Goal: Transaction & Acquisition: Purchase product/service

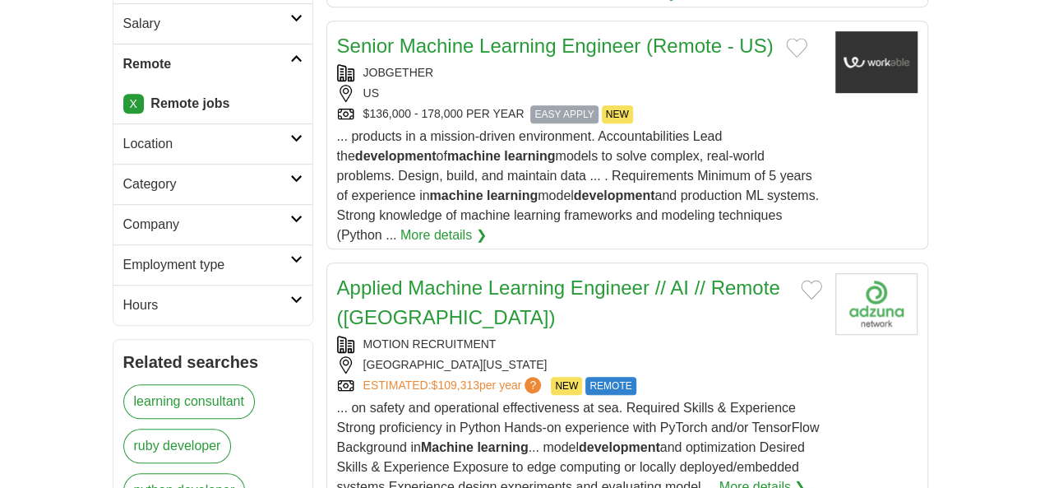
scroll to position [740, 0]
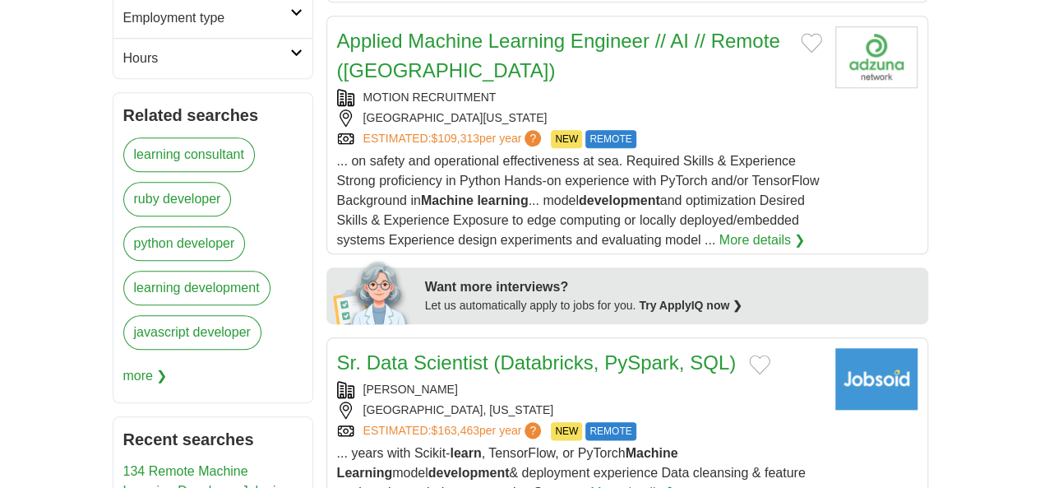
click at [432, 446] on span "... years with Scikit- learn , TensorFlow, or PyTorch Machine Learning model de…" at bounding box center [571, 472] width 469 height 53
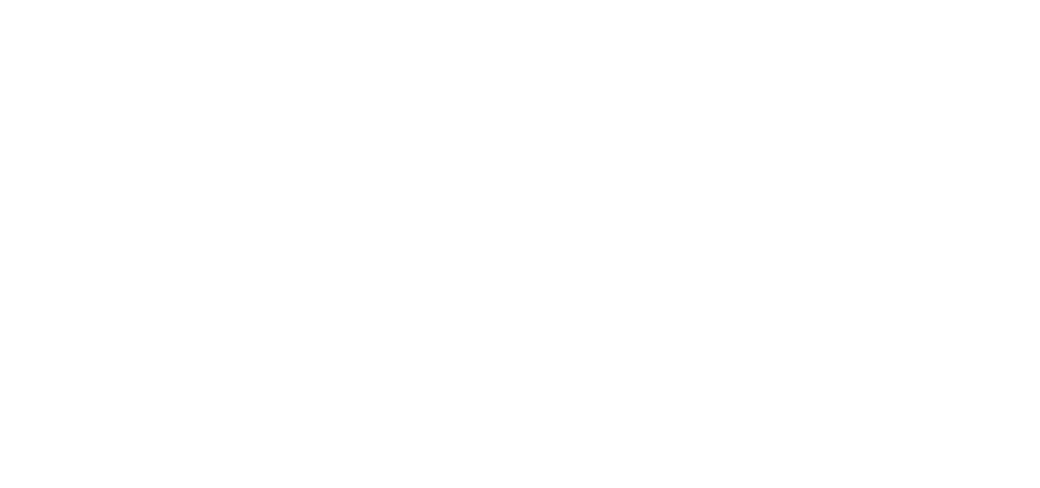
scroll to position [3042, 0]
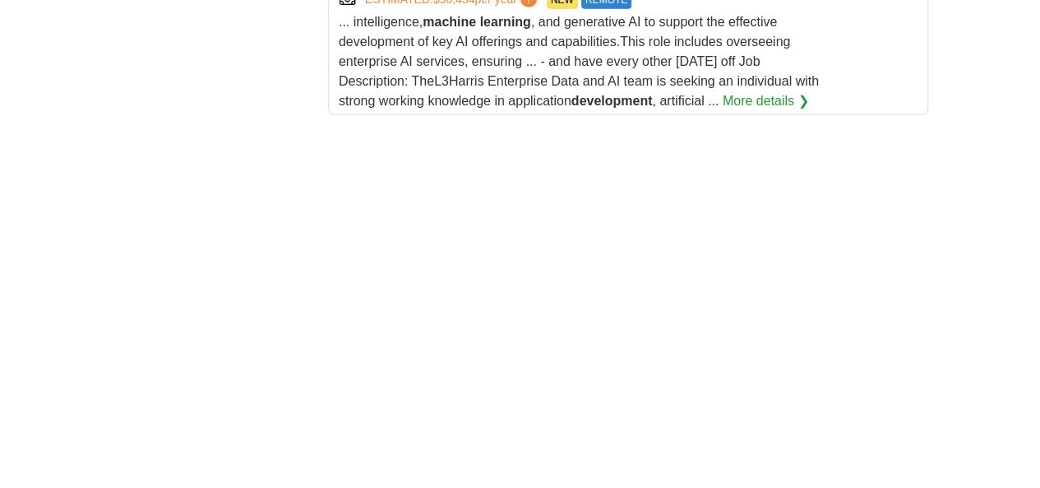
scroll to position [2549, 0]
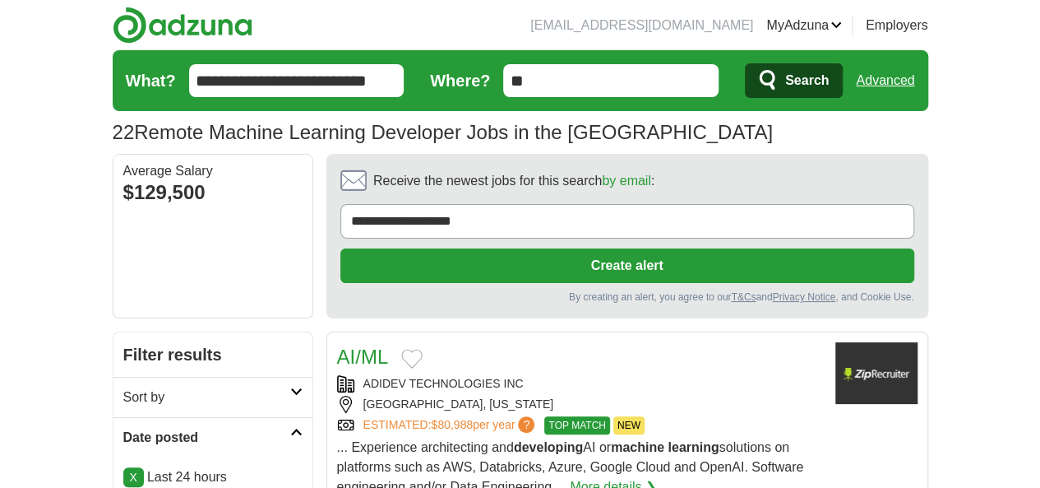
drag, startPoint x: 325, startPoint y: 73, endPoint x: 86, endPoint y: 86, distance: 239.6
click at [113, 86] on form "**********" at bounding box center [521, 80] width 816 height 61
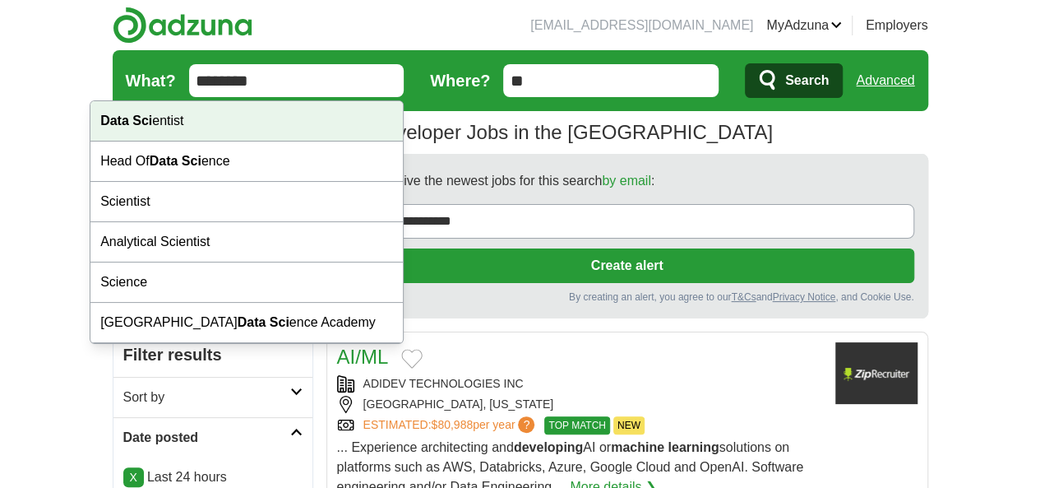
click at [178, 123] on div "Data Sci entist" at bounding box center [246, 121] width 312 height 40
type input "**********"
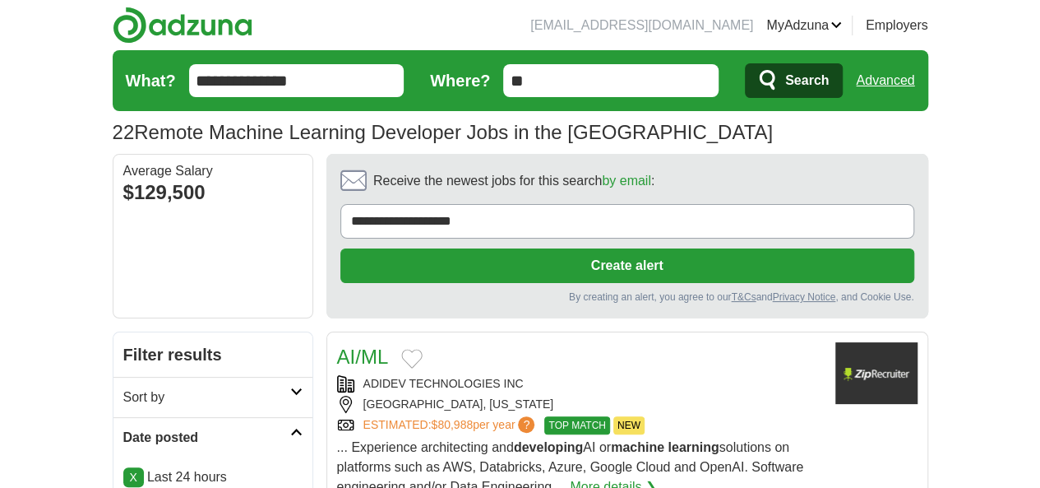
click at [829, 90] on span "Search" at bounding box center [807, 80] width 44 height 33
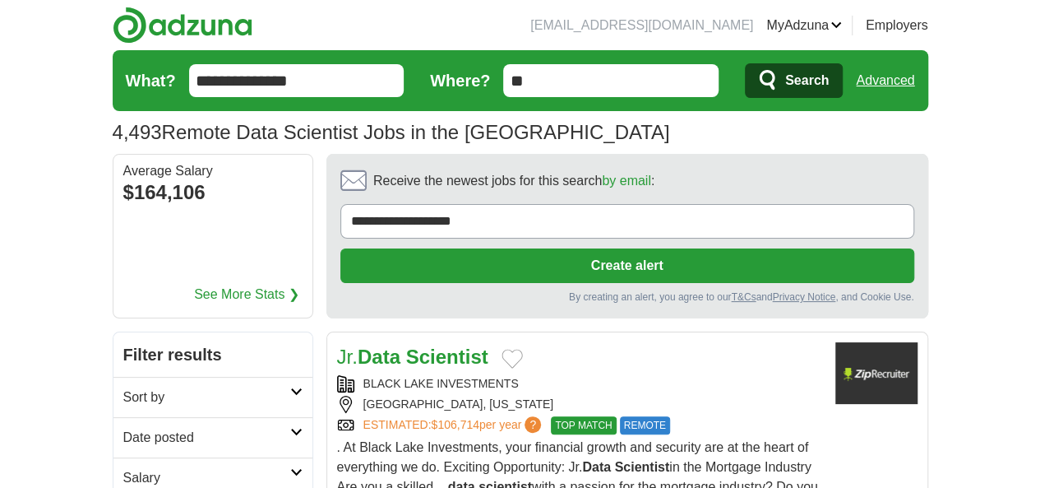
click at [123, 428] on h2 "Date posted" at bounding box center [206, 438] width 167 height 20
click at [123, 467] on link "Last 24 hours" at bounding box center [212, 477] width 179 height 20
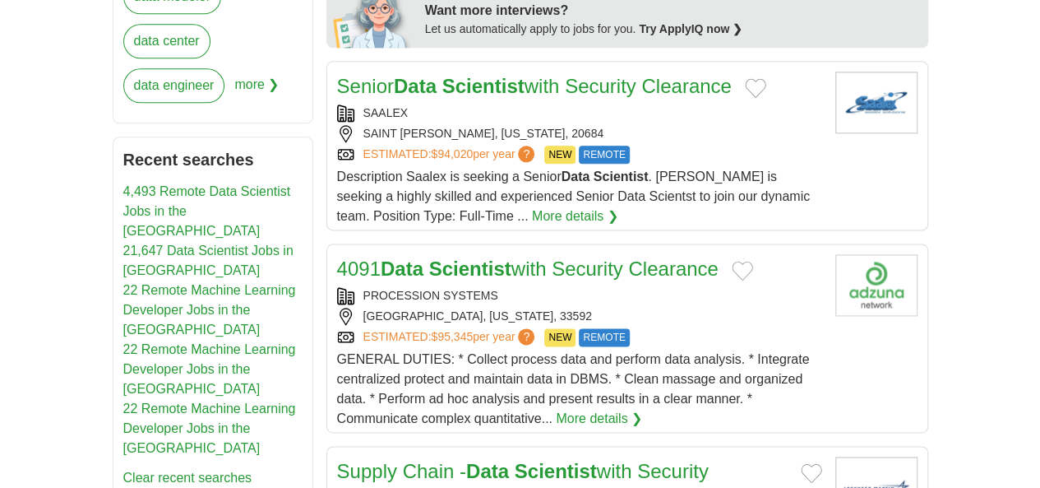
scroll to position [1315, 0]
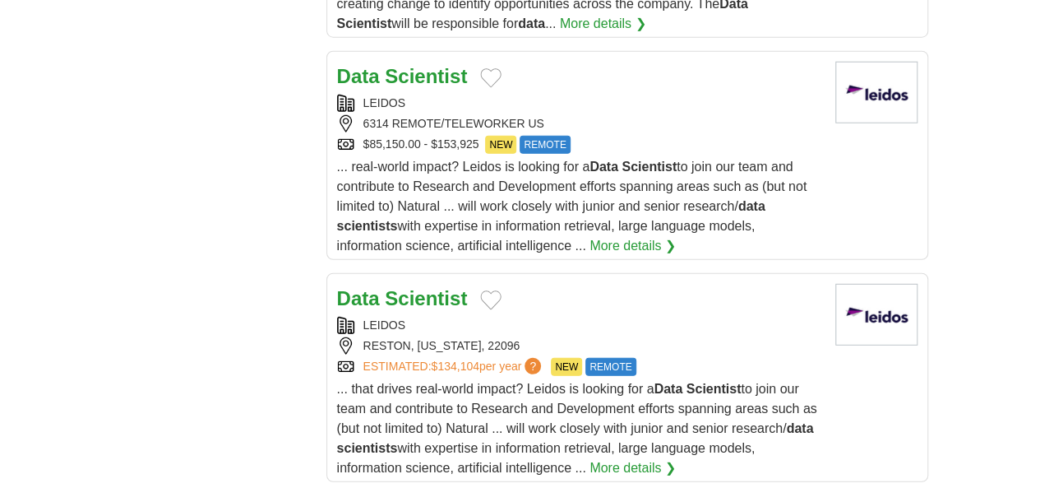
scroll to position [2549, 0]
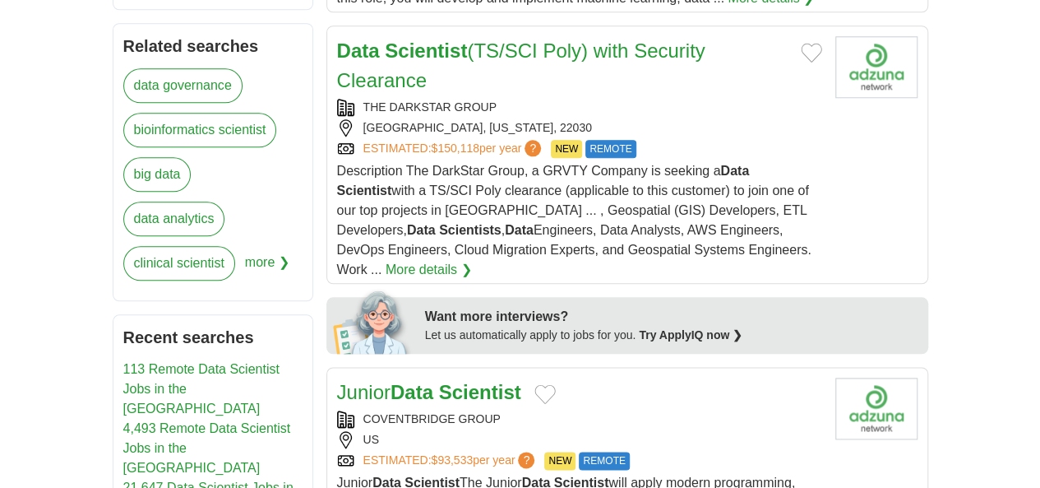
scroll to position [904, 0]
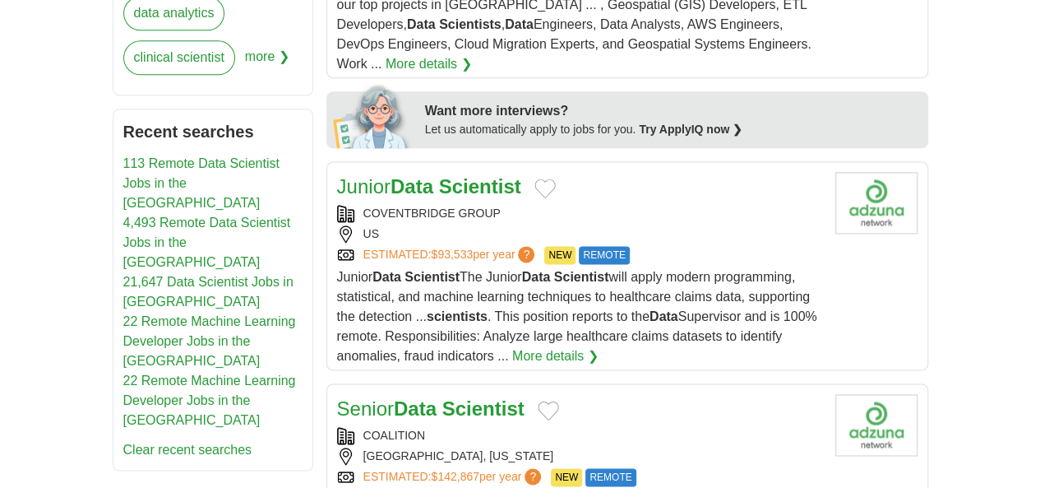
scroll to position [1151, 0]
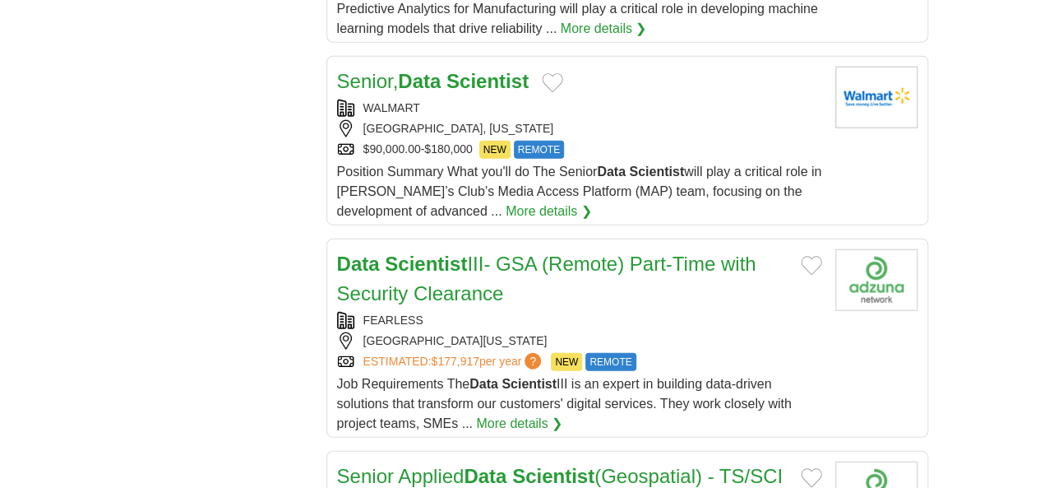
scroll to position [2138, 0]
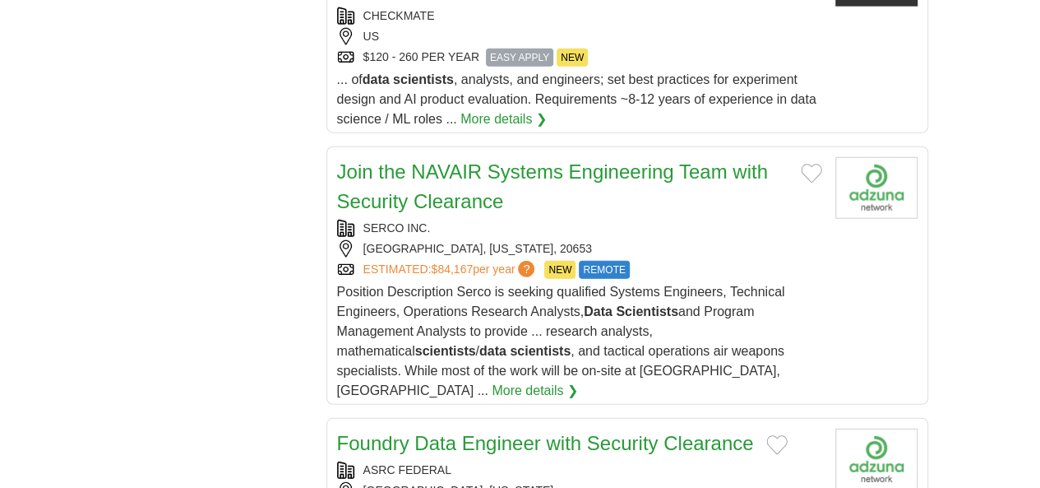
scroll to position [2220, 0]
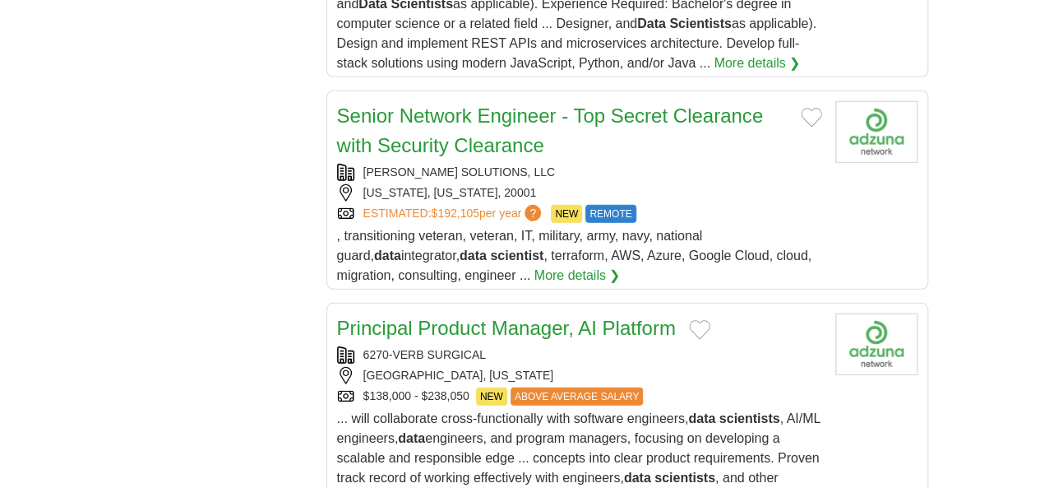
scroll to position [2302, 0]
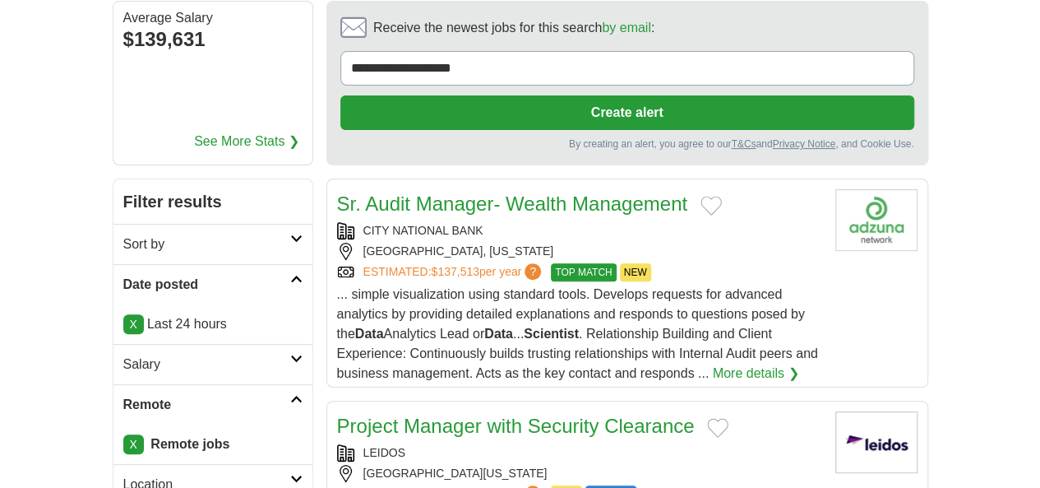
scroll to position [329, 0]
